Goal: Information Seeking & Learning: Learn about a topic

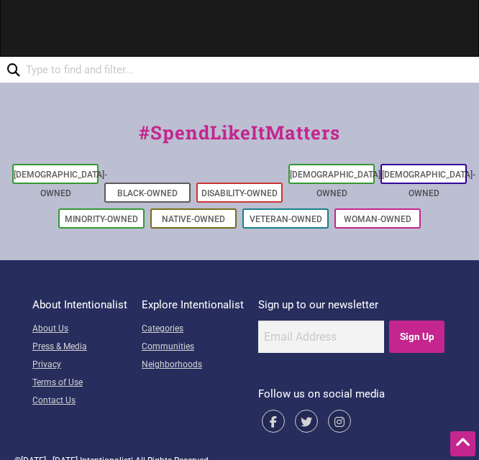
scroll to position [895, 0]
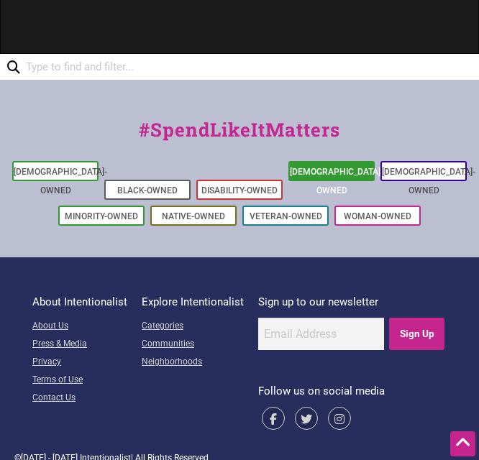
click at [349, 168] on link "[DEMOGRAPHIC_DATA]-Owned" at bounding box center [337, 181] width 94 height 29
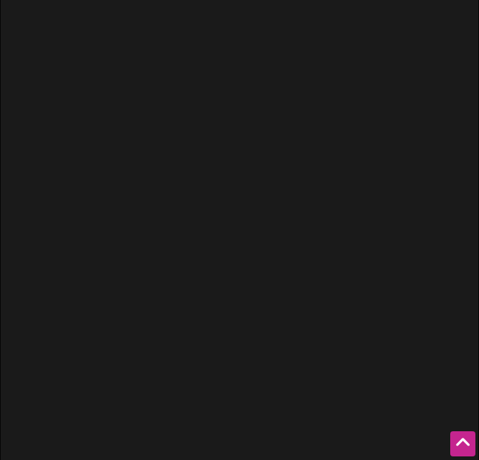
scroll to position [895, 0]
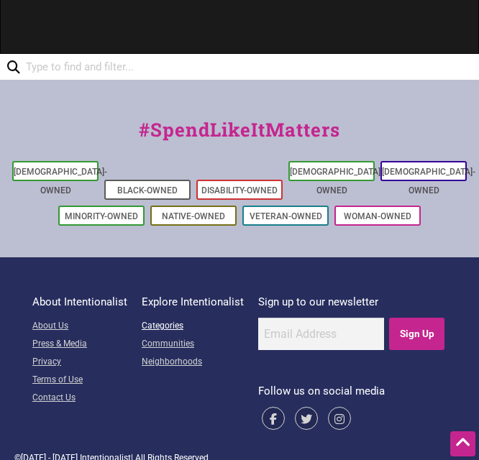
click at [165, 318] on link "Categories" at bounding box center [193, 327] width 102 height 18
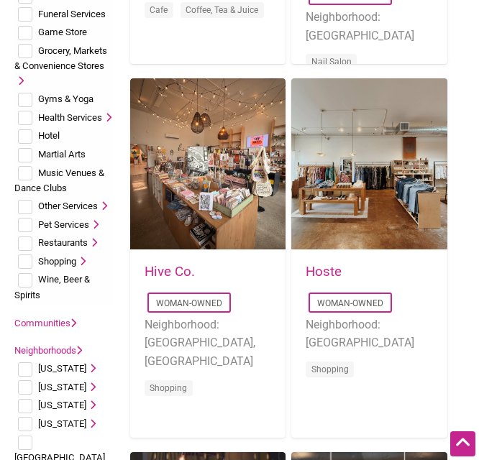
scroll to position [575, 0]
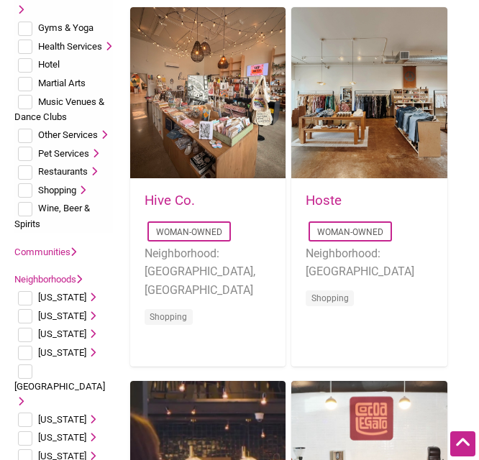
click at [61, 258] on link "Communities" at bounding box center [45, 252] width 62 height 11
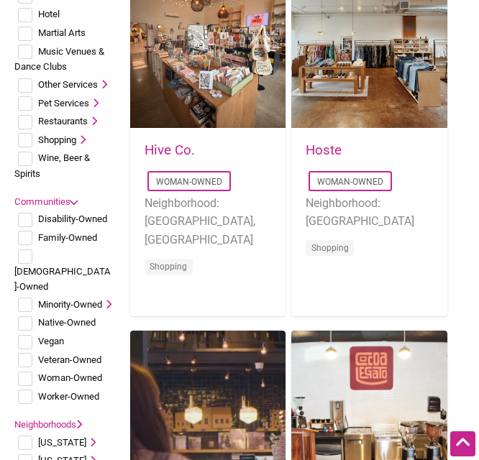
scroll to position [647, 0]
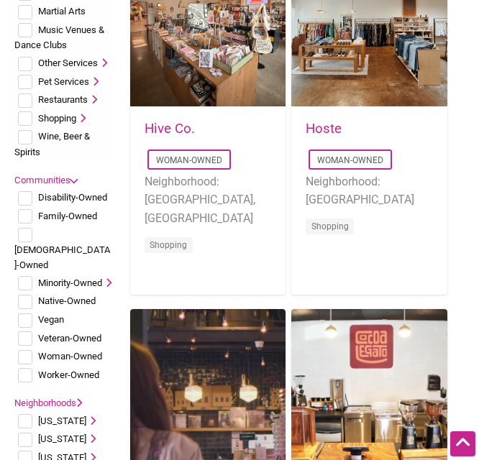
click at [102, 283] on icon at bounding box center [106, 282] width 9 height 9
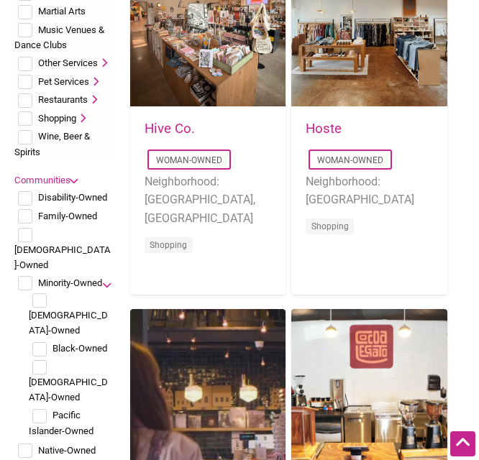
click at [45, 360] on input "checkbox" at bounding box center [39, 367] width 14 height 14
click at [39, 360] on input "checkbox" at bounding box center [39, 367] width 14 height 14
click at [38, 360] on input "checkbox" at bounding box center [39, 367] width 14 height 14
checkbox input "true"
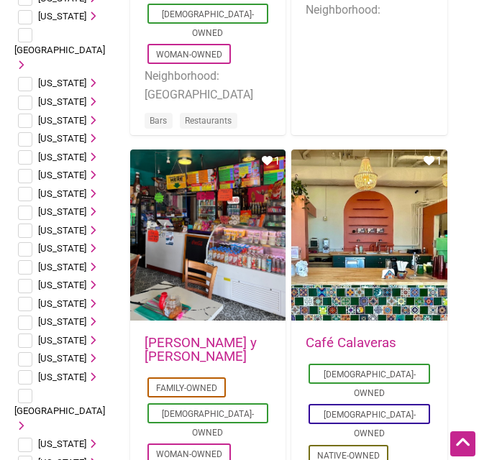
scroll to position [1798, 0]
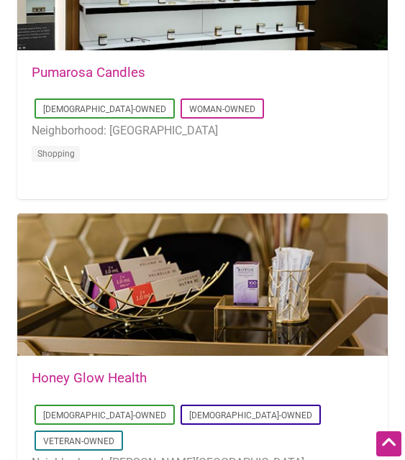
scroll to position [4244, 0]
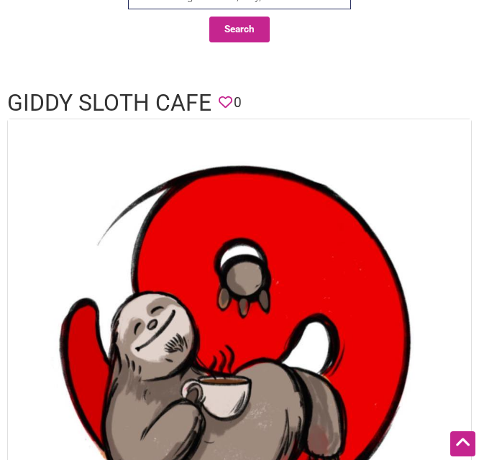
scroll to position [72, 0]
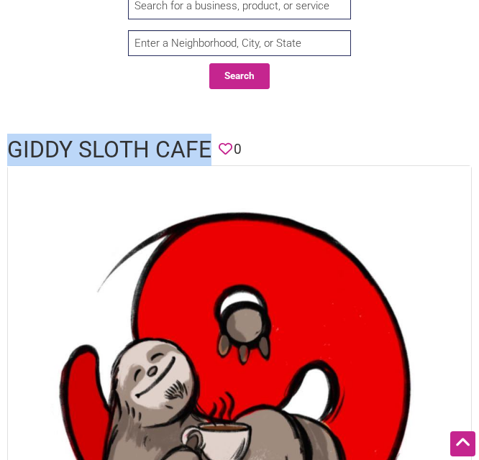
drag, startPoint x: 9, startPoint y: 135, endPoint x: 206, endPoint y: 141, distance: 197.9
click at [206, 141] on h1 "Giddy Sloth Cafe" at bounding box center [109, 150] width 204 height 32
copy h1 "Giddy Sloth Cafe"
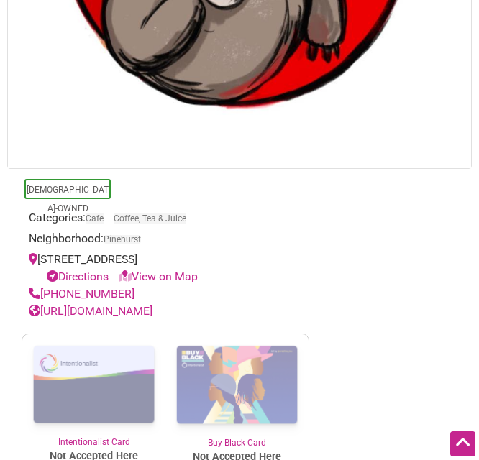
scroll to position [527, 0]
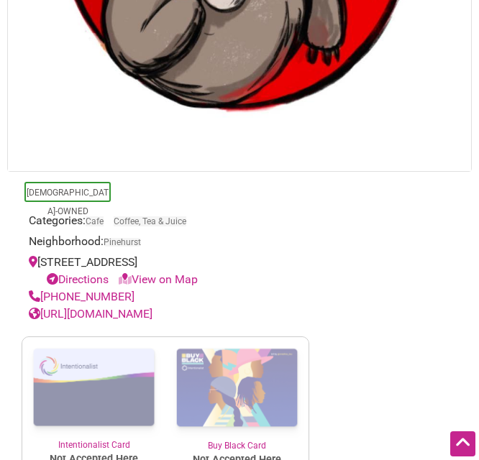
click at [163, 279] on link "View on Map" at bounding box center [158, 280] width 79 height 14
click at [177, 273] on link "View on Map" at bounding box center [158, 280] width 79 height 14
drag, startPoint x: 150, startPoint y: 239, endPoint x: 109, endPoint y: 242, distance: 40.4
click at [109, 242] on div "Neighborhood: Pinehurst" at bounding box center [165, 243] width 273 height 21
copy span "Pinehurst"
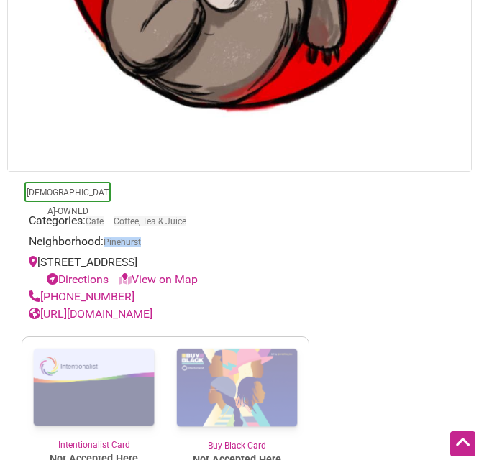
click at [196, 259] on div "12510 15th Ave NE E, Seattle, WA 98125 Directions View on Map" at bounding box center [165, 271] width 273 height 35
click at [197, 260] on div "12510 15th Ave NE E, Seattle, WA 98125 Directions View on Map" at bounding box center [165, 271] width 273 height 35
drag, startPoint x: 195, startPoint y: 258, endPoint x: 214, endPoint y: 255, distance: 19.5
click at [214, 255] on div "12510 15th Ave NE E, Seattle, WA 98125 Directions View on Map" at bounding box center [165, 271] width 273 height 35
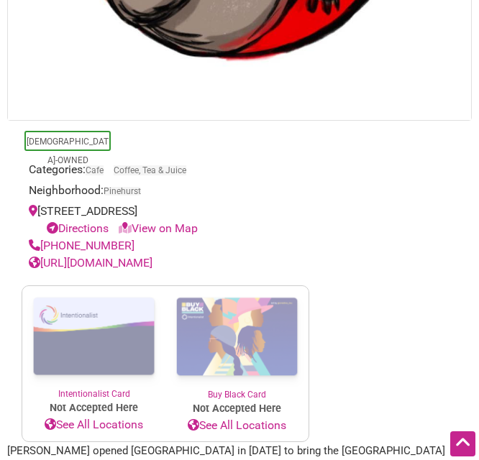
scroll to position [599, 0]
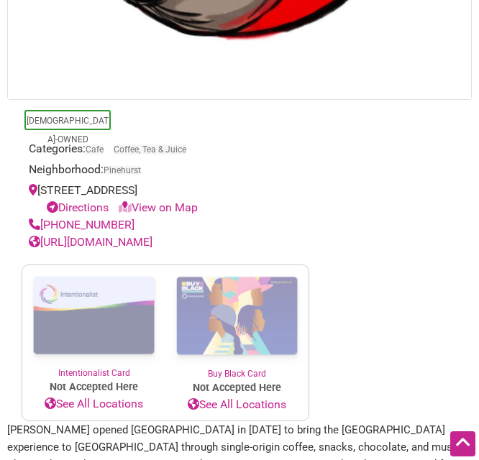
click at [342, 178] on section "Latino-Owned Categories: Cafe Coffee, Tea & Juice Neighborhood: Pinehurst 12510…" at bounding box center [239, 29] width 465 height 783
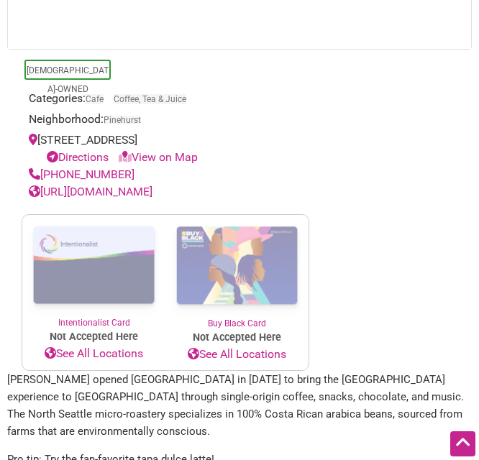
scroll to position [671, 0]
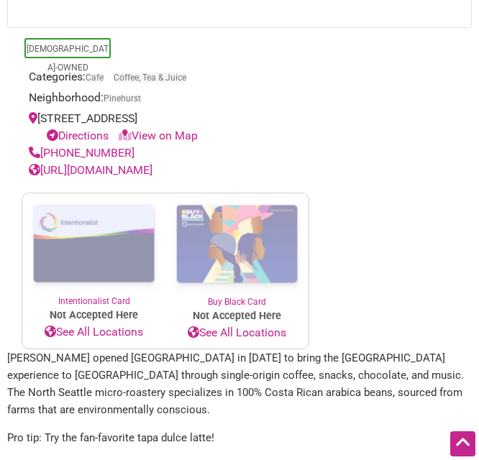
drag, startPoint x: 168, startPoint y: 158, endPoint x: 42, endPoint y: 149, distance: 125.5
click at [42, 149] on div "(206) 890-3740" at bounding box center [165, 153] width 273 height 17
click at [145, 153] on div "(206) 890-3740" at bounding box center [165, 153] width 273 height 17
drag, startPoint x: 130, startPoint y: 157, endPoint x: 41, endPoint y: 154, distance: 89.2
click at [41, 154] on div "(206) 890-3740" at bounding box center [165, 153] width 273 height 17
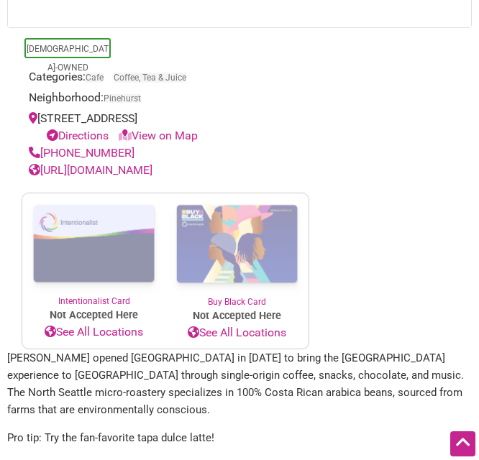
copy link "(206) 890-3740"
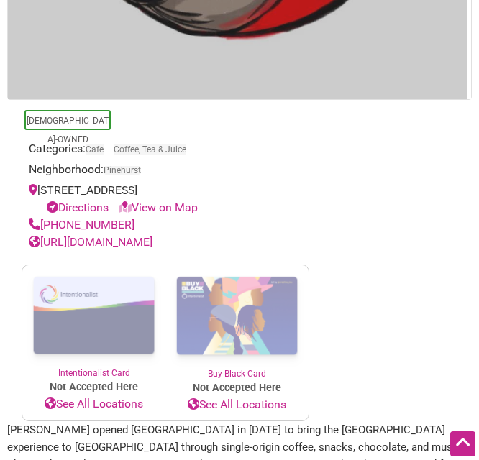
scroll to position [240, 0]
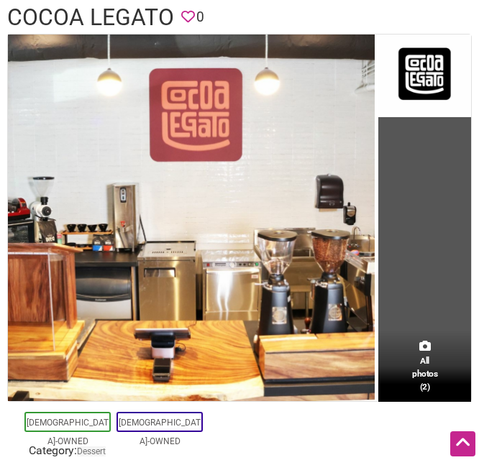
scroll to position [288, 0]
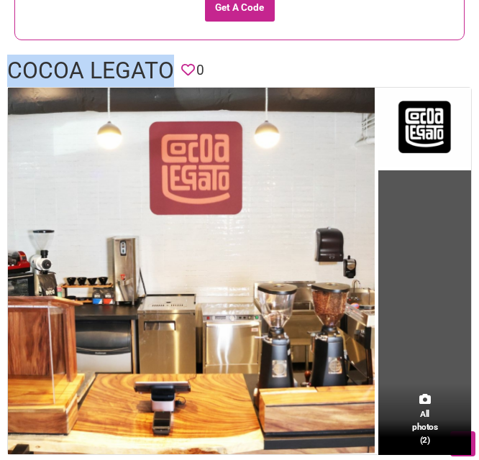
drag, startPoint x: 11, startPoint y: 65, endPoint x: 171, endPoint y: 78, distance: 160.9
click at [171, 78] on h1 "Cocoa Legato" at bounding box center [90, 71] width 167 height 32
copy h1 "Cocoa Legato"
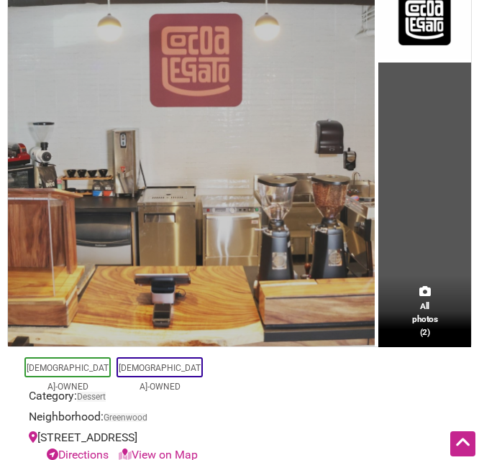
scroll to position [504, 0]
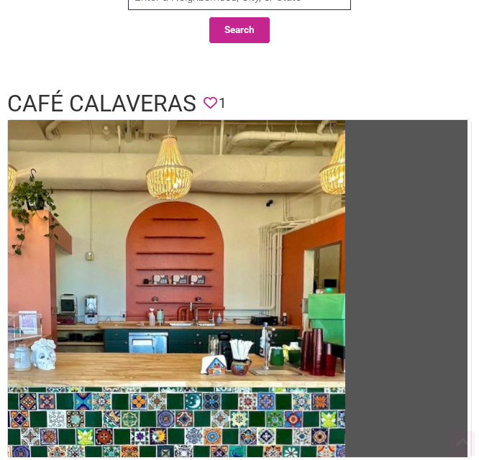
scroll to position [360, 0]
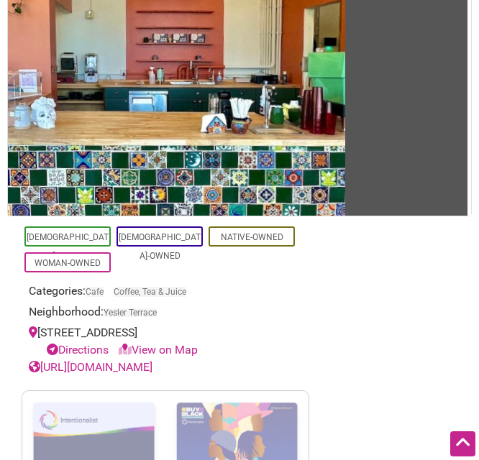
click at [275, 308] on div "Neighborhood: Yesler Terrace" at bounding box center [165, 314] width 273 height 21
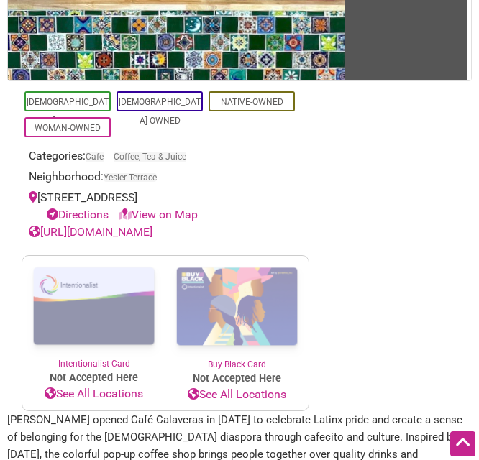
scroll to position [504, 0]
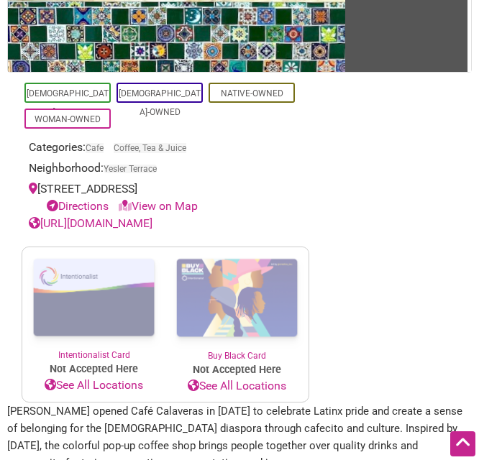
click at [312, 141] on div "[DEMOGRAPHIC_DATA]-Owned [DEMOGRAPHIC_DATA]-Owned [DEMOGRAPHIC_DATA]-Owned Woma…" at bounding box center [165, 238] width 316 height 330
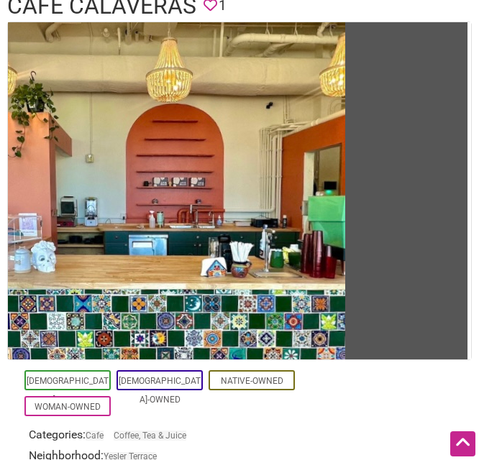
scroll to position [0, 0]
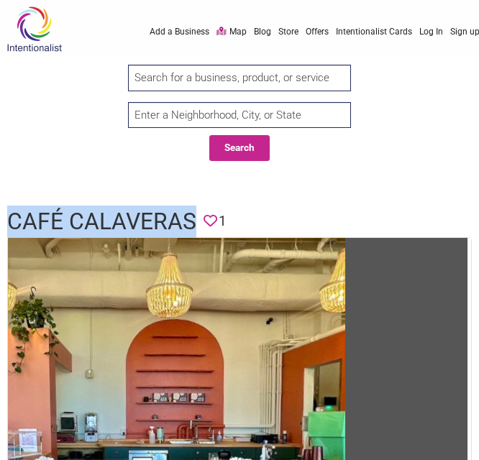
drag, startPoint x: 8, startPoint y: 224, endPoint x: 190, endPoint y: 222, distance: 182.0
click at [190, 222] on h1 "Café Calaveras" at bounding box center [101, 222] width 189 height 32
copy h1 "Café Calaveras"
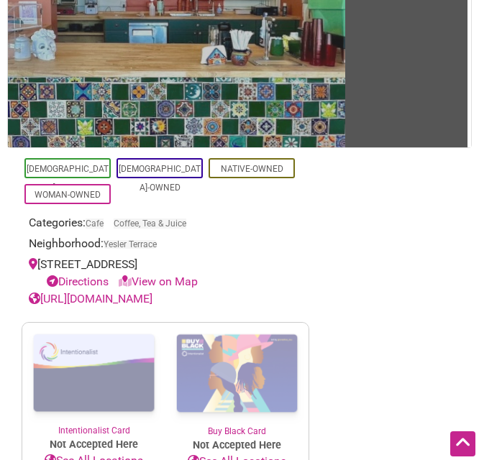
scroll to position [432, 0]
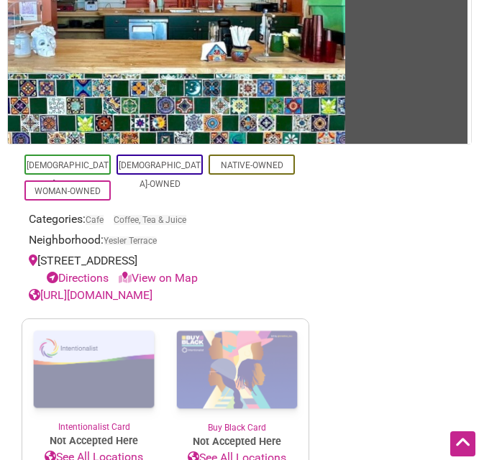
click at [231, 245] on div "Neighborhood: Yesler Terrace" at bounding box center [165, 242] width 273 height 21
click at [152, 288] on link "[URL][DOMAIN_NAME]" at bounding box center [91, 295] width 124 height 14
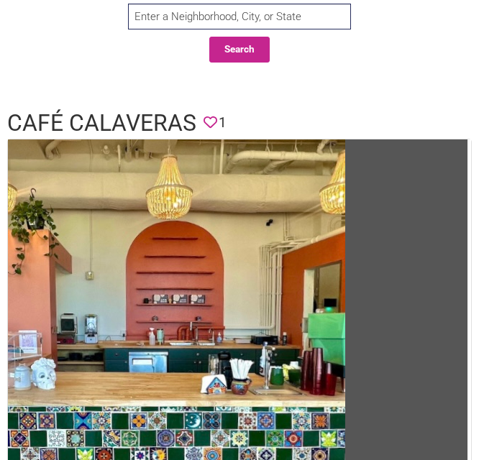
scroll to position [0, 0]
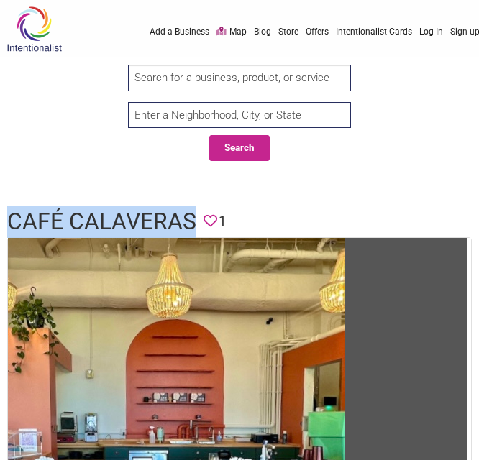
drag, startPoint x: 8, startPoint y: 220, endPoint x: 196, endPoint y: 220, distance: 188.5
click at [196, 220] on header "Café Calaveras Favorite 1" at bounding box center [239, 222] width 465 height 32
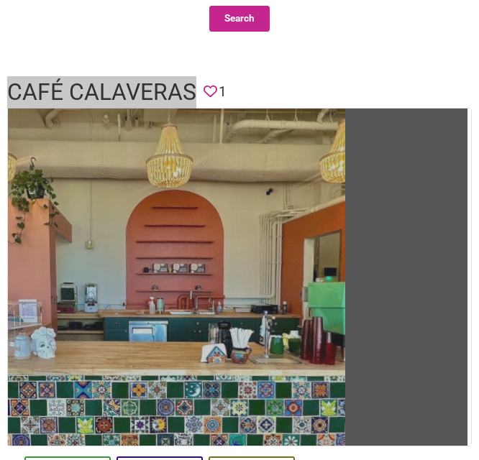
scroll to position [144, 0]
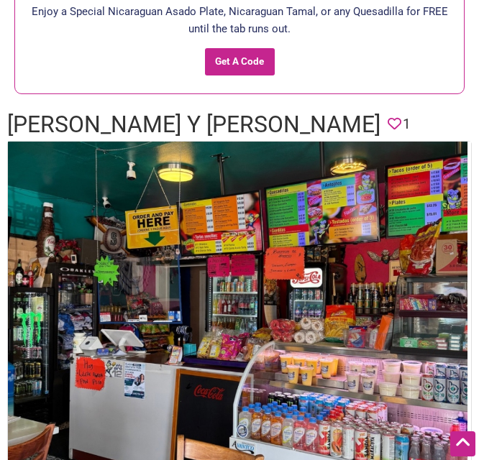
scroll to position [288, 0]
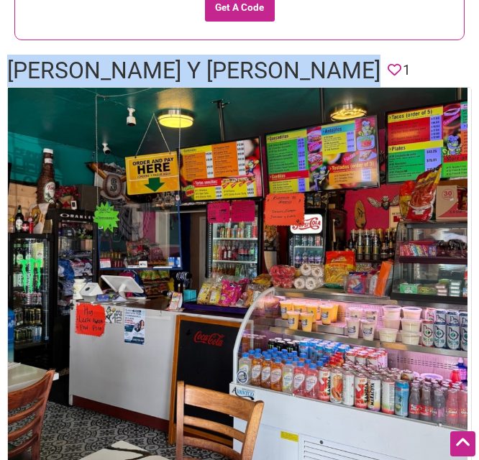
drag, startPoint x: 8, startPoint y: 65, endPoint x: 375, endPoint y: 70, distance: 366.9
click at [375, 70] on h1 "[PERSON_NAME] y [PERSON_NAME]" at bounding box center [193, 71] width 373 height 32
copy h1 "[PERSON_NAME] y [PERSON_NAME]"
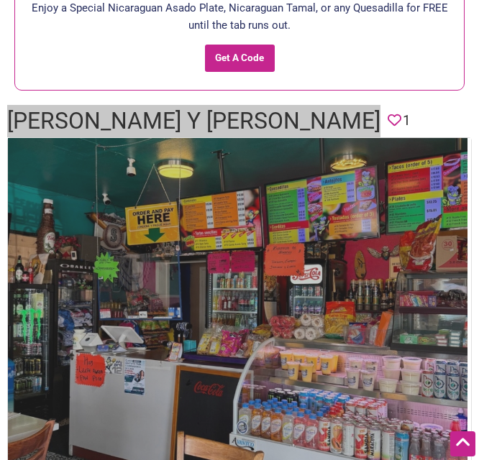
scroll to position [0, 0]
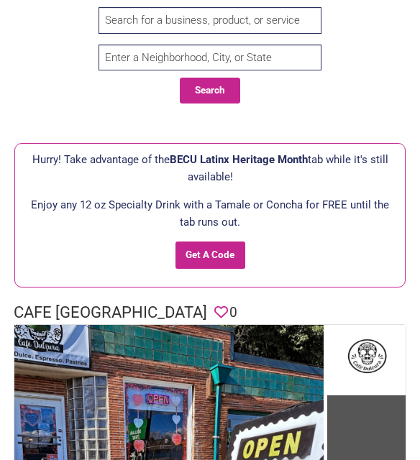
click at [79, 311] on h1 "Cafe Dulzura" at bounding box center [110, 313] width 193 height 22
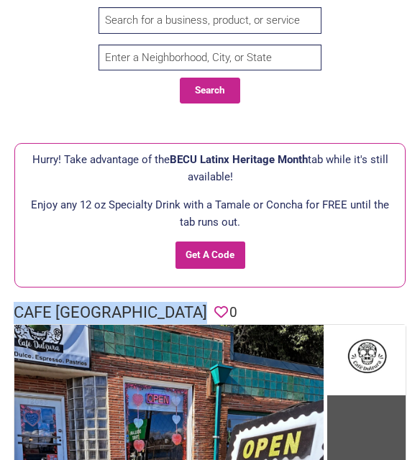
click at [79, 311] on h1 "Cafe Dulzura" at bounding box center [110, 313] width 193 height 22
copy h1 "Cafe Dulzura"
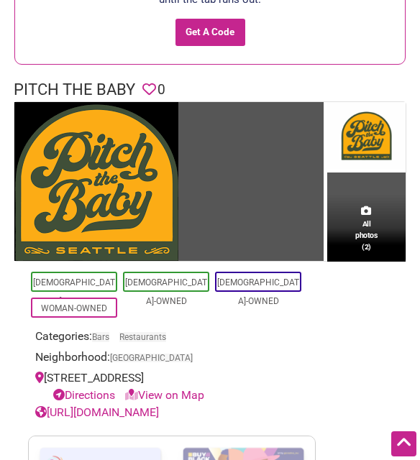
scroll to position [144, 0]
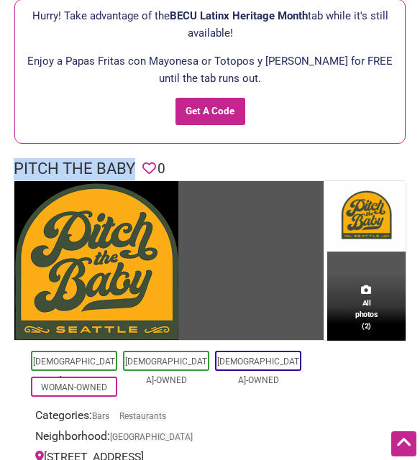
drag, startPoint x: 12, startPoint y: 160, endPoint x: 135, endPoint y: 168, distance: 122.5
click at [135, 168] on div "Pitch The Baby Favorite 0" at bounding box center [210, 169] width 406 height 22
copy h1 "Pitch The Baby"
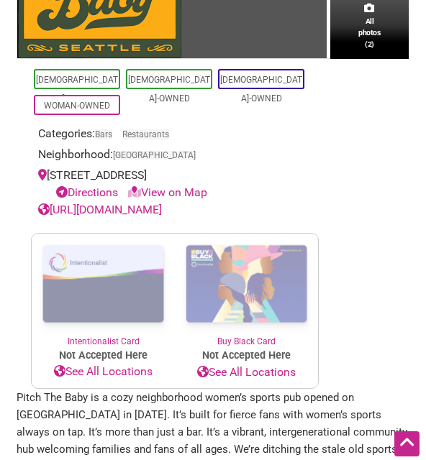
scroll to position [432, 0]
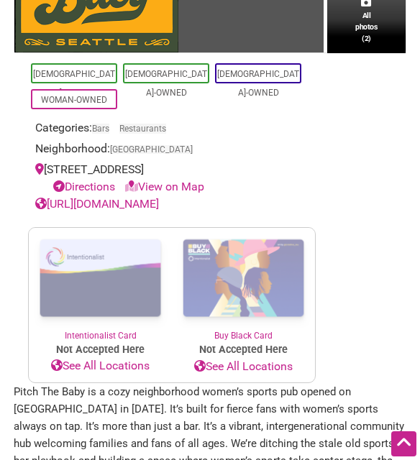
click at [159, 201] on link "[URL][DOMAIN_NAME]" at bounding box center [97, 204] width 124 height 14
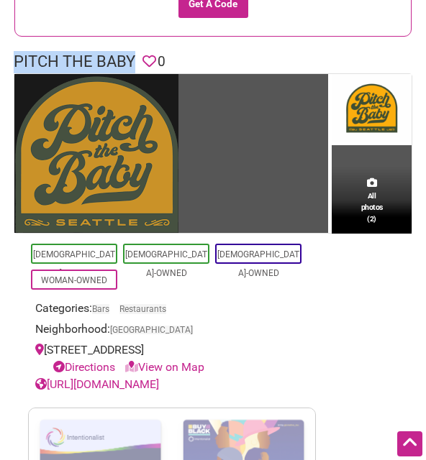
scroll to position [0, 0]
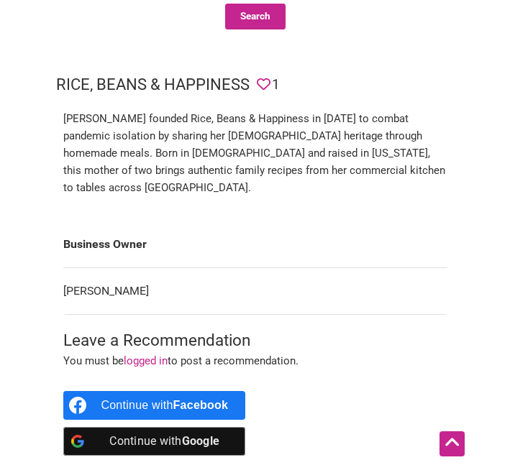
scroll to position [72, 0]
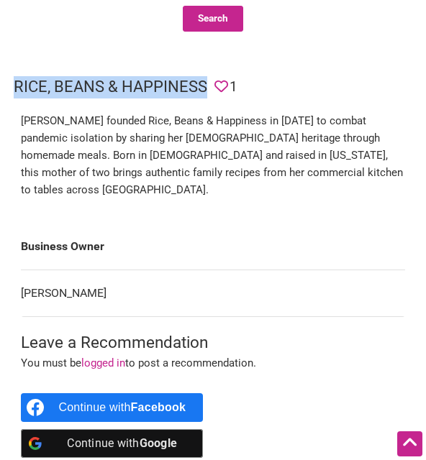
drag, startPoint x: 14, startPoint y: 82, endPoint x: 210, endPoint y: 81, distance: 195.7
click at [210, 81] on header "Rice, Beans & Happiness Favorite 1" at bounding box center [213, 87] width 398 height 22
copy h1 "Rice, Beans & Happiness"
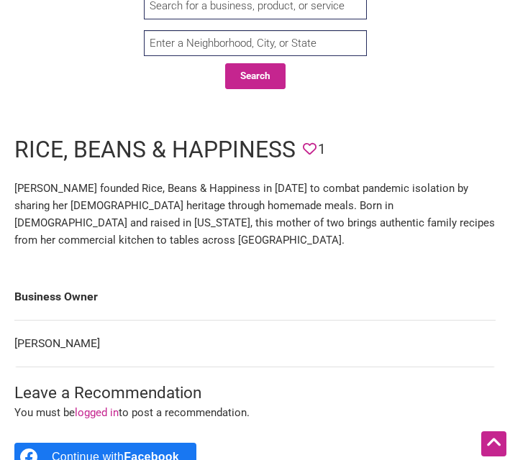
click at [150, 321] on td "[PERSON_NAME]" at bounding box center [254, 344] width 481 height 47
click at [147, 321] on td "[PERSON_NAME]" at bounding box center [254, 344] width 481 height 47
click at [147, 321] on td "Vicky Garcia" at bounding box center [254, 344] width 481 height 47
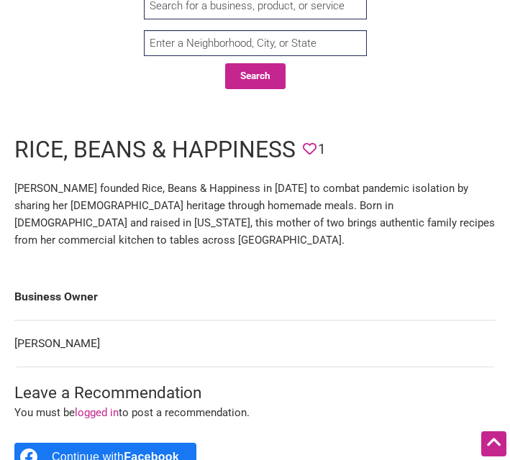
click at [140, 321] on td "Vicky Garcia" at bounding box center [254, 344] width 481 height 47
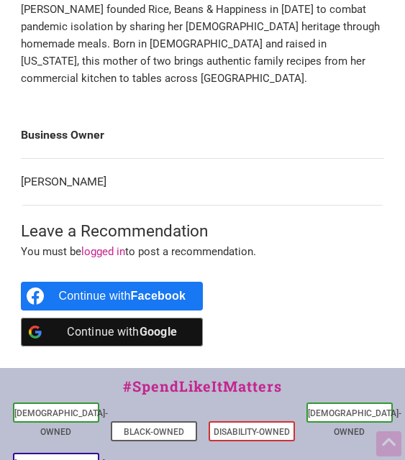
scroll to position [216, 0]
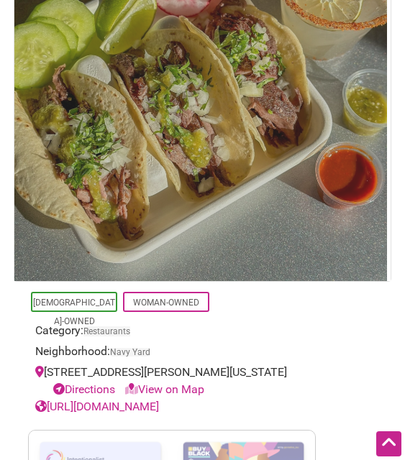
scroll to position [72, 0]
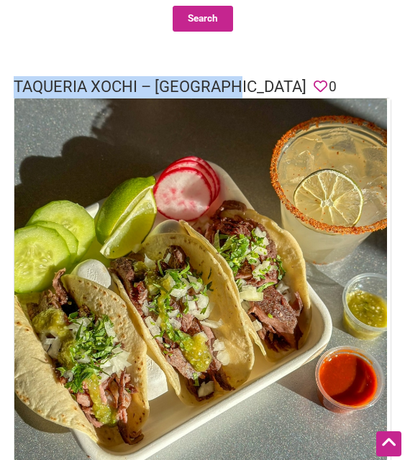
drag, startPoint x: 14, startPoint y: 78, endPoint x: 237, endPoint y: 81, distance: 223.0
click at [237, 81] on h1 "Taqueria Xochi – [GEOGRAPHIC_DATA]" at bounding box center [160, 87] width 293 height 22
copy h1 "Taqueria Xochi – [GEOGRAPHIC_DATA]"
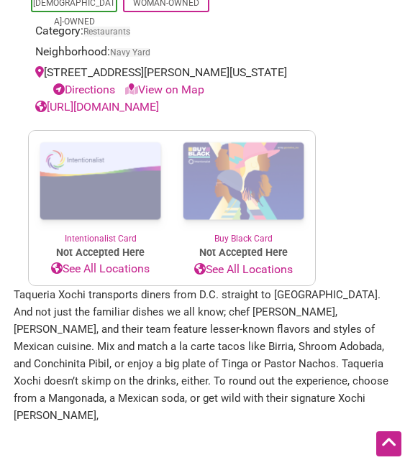
scroll to position [863, 0]
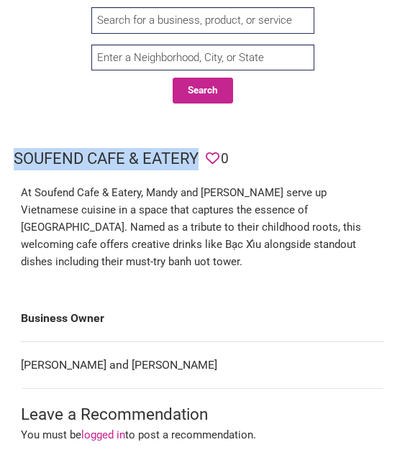
drag, startPoint x: 12, startPoint y: 152, endPoint x: 196, endPoint y: 159, distance: 183.6
click at [196, 159] on div "Soufend Cafe & Eatery Favorite 0" at bounding box center [202, 159] width 391 height 22
copy h1 "Soufend Cafe & Eatery"
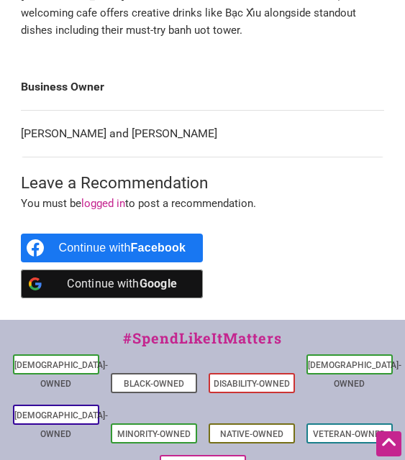
scroll to position [144, 0]
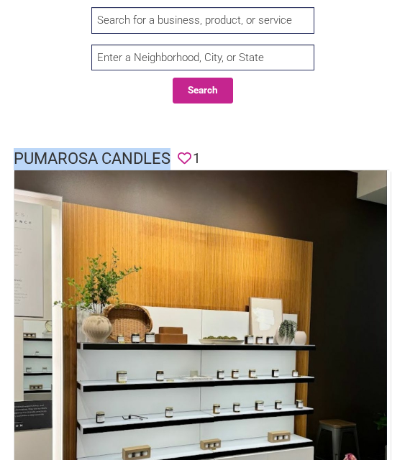
drag, startPoint x: 14, startPoint y: 155, endPoint x: 171, endPoint y: 163, distance: 157.0
click at [170, 163] on h1 "Pumarosa Candles" at bounding box center [92, 159] width 157 height 22
copy h1 "Pumarosa Candles"
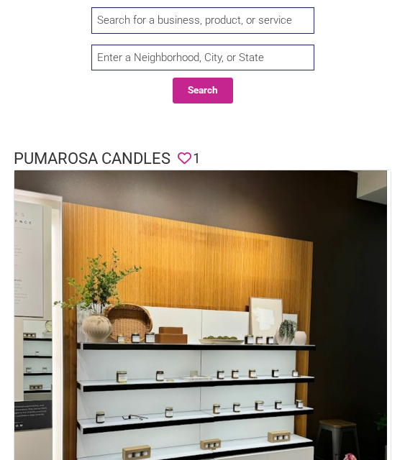
click at [151, 115] on div "Search Search" at bounding box center [202, 64] width 405 height 129
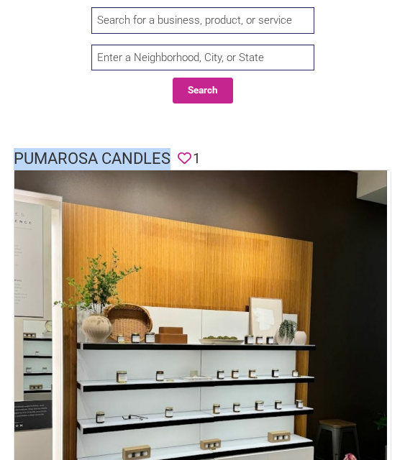
drag, startPoint x: 14, startPoint y: 155, endPoint x: 163, endPoint y: 152, distance: 148.9
click at [168, 150] on h1 "Pumarosa Candles" at bounding box center [92, 159] width 157 height 22
